Goal: Navigation & Orientation: Find specific page/section

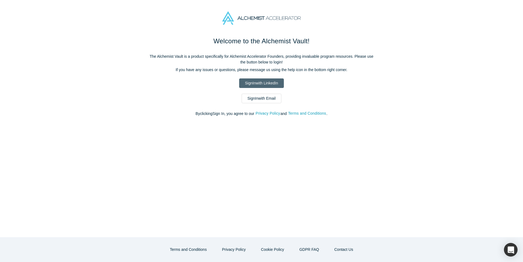
click at [262, 83] on link "Sign In with LinkedIn" at bounding box center [261, 84] width 44 height 10
